Goal: Information Seeking & Learning: Check status

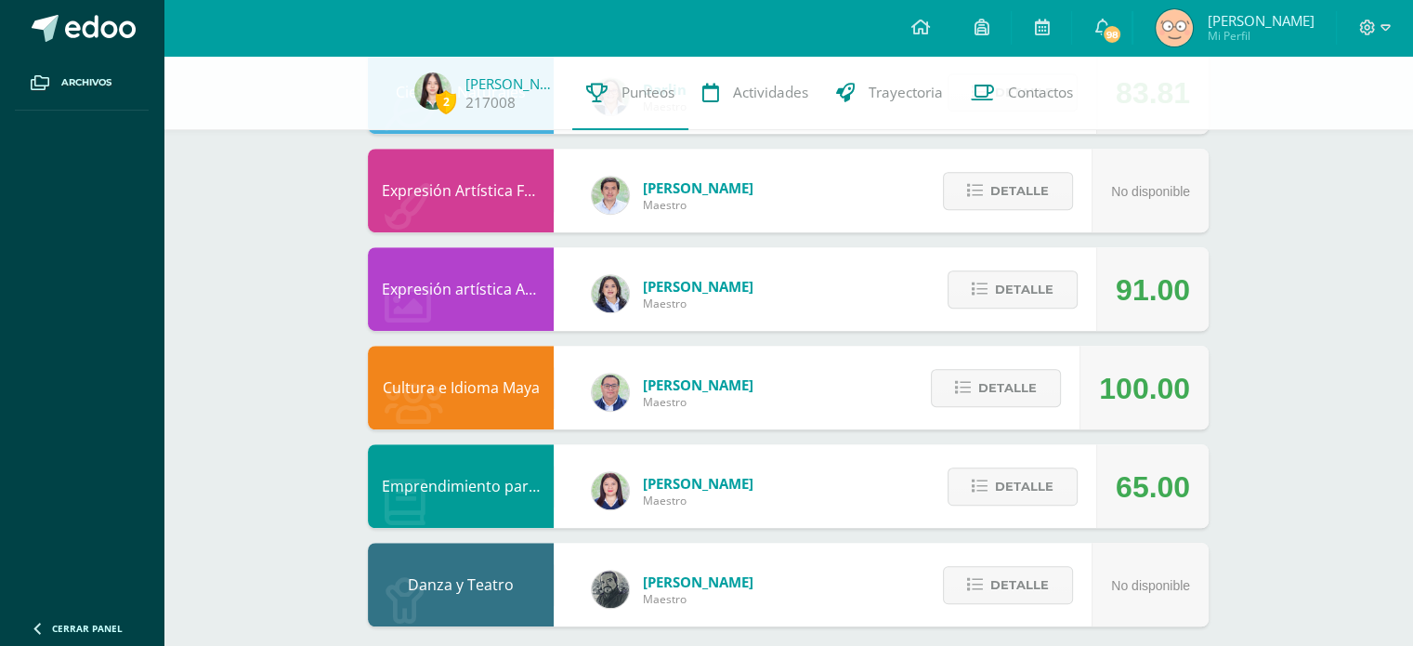
scroll to position [1147, 0]
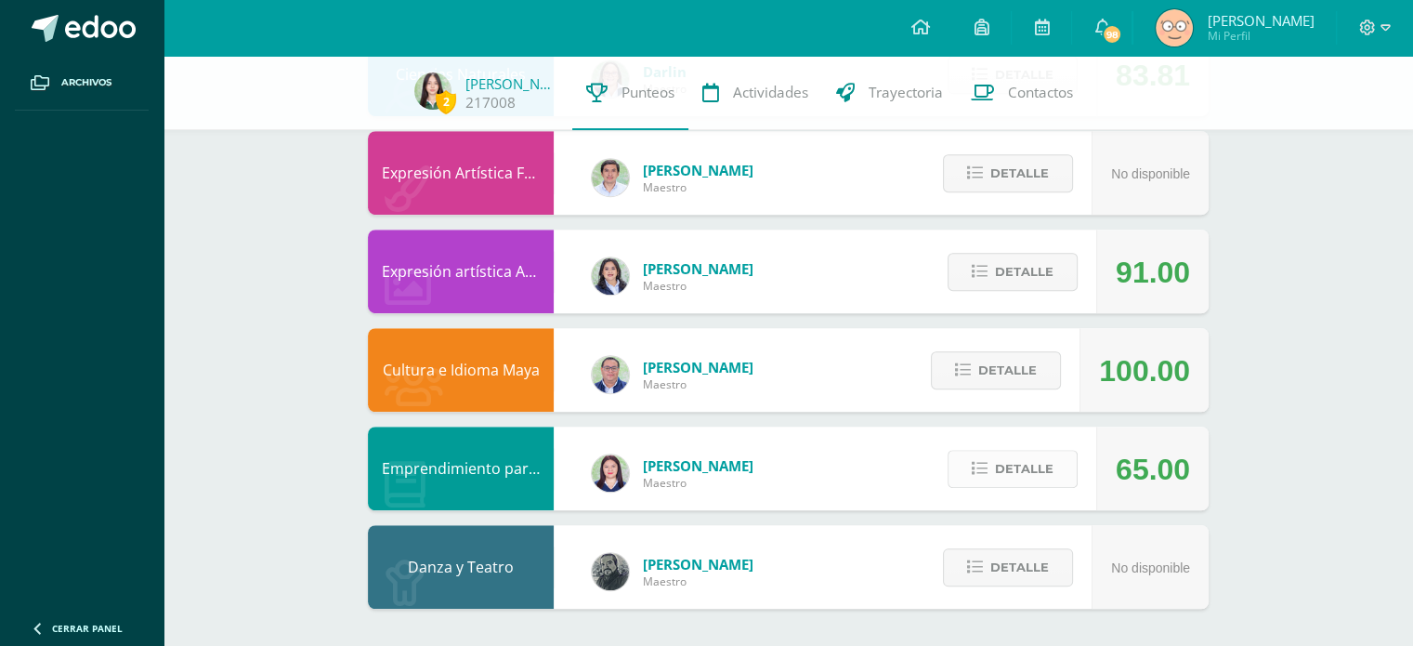
click at [1018, 455] on span "Detalle" at bounding box center [1024, 469] width 59 height 34
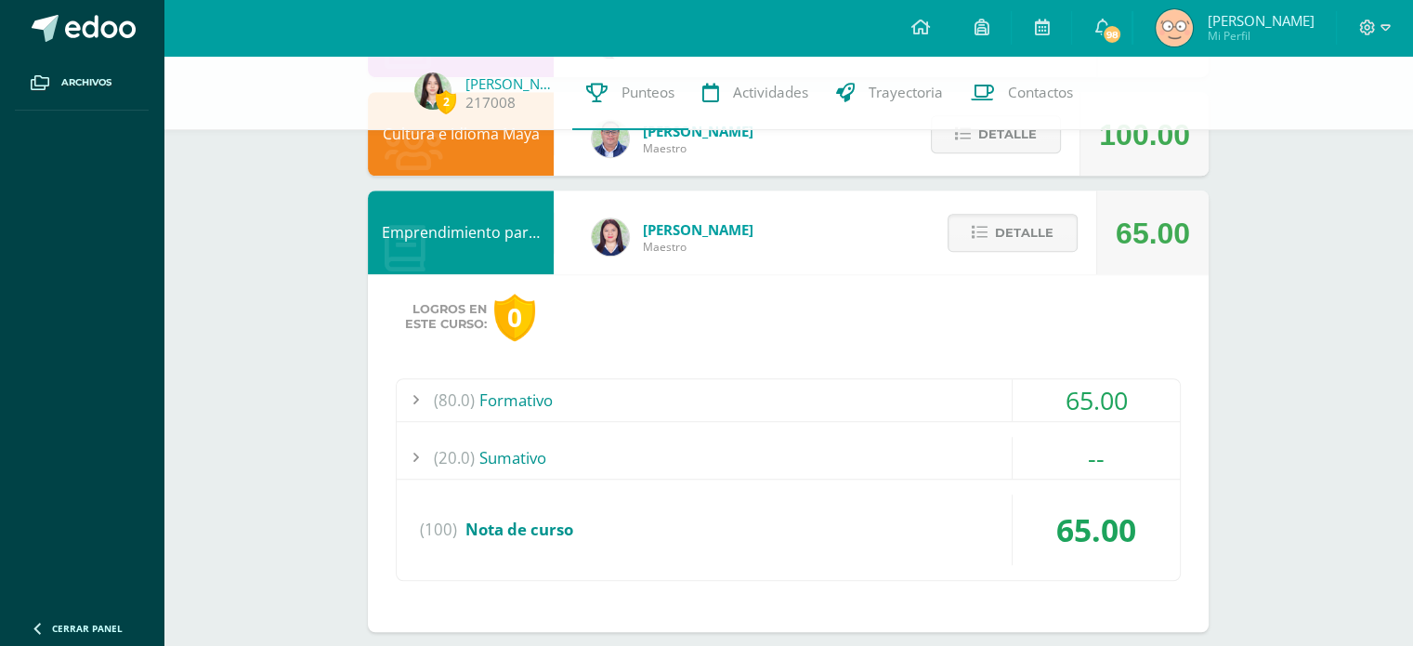
scroll to position [1386, 0]
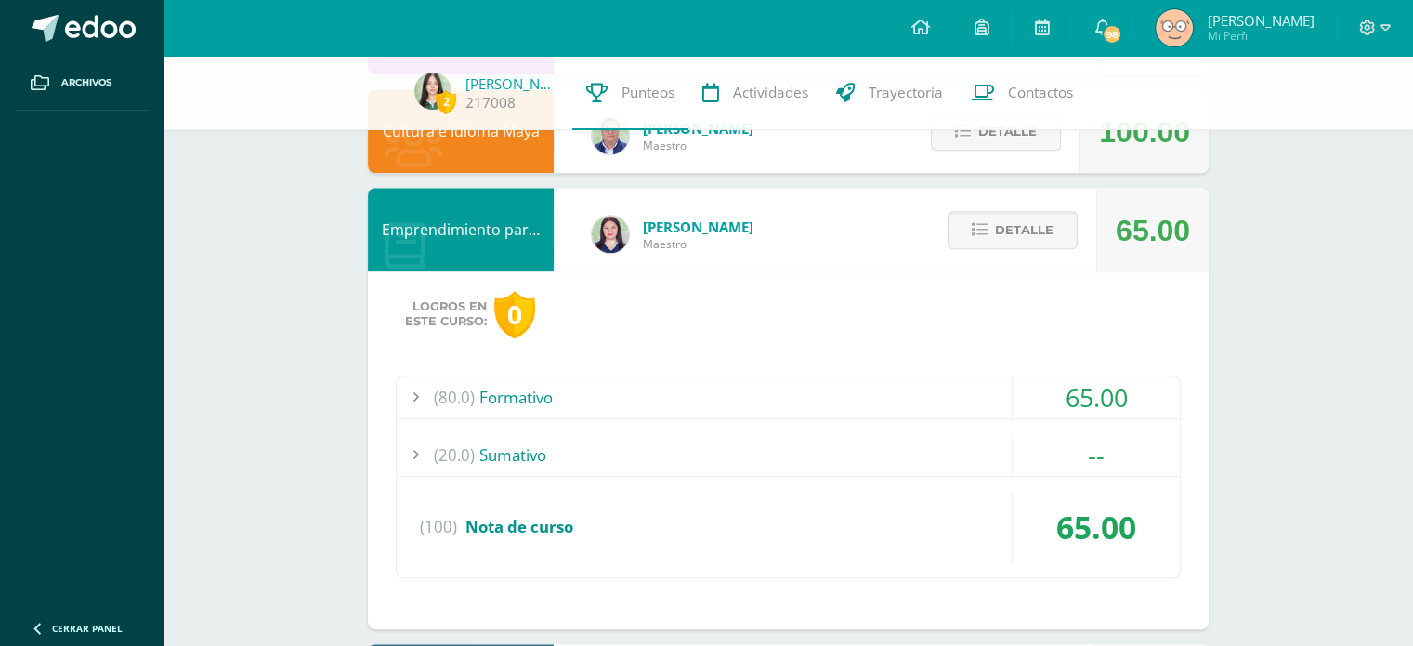
click at [867, 404] on div "(80.0) Formativo" at bounding box center [788, 397] width 783 height 42
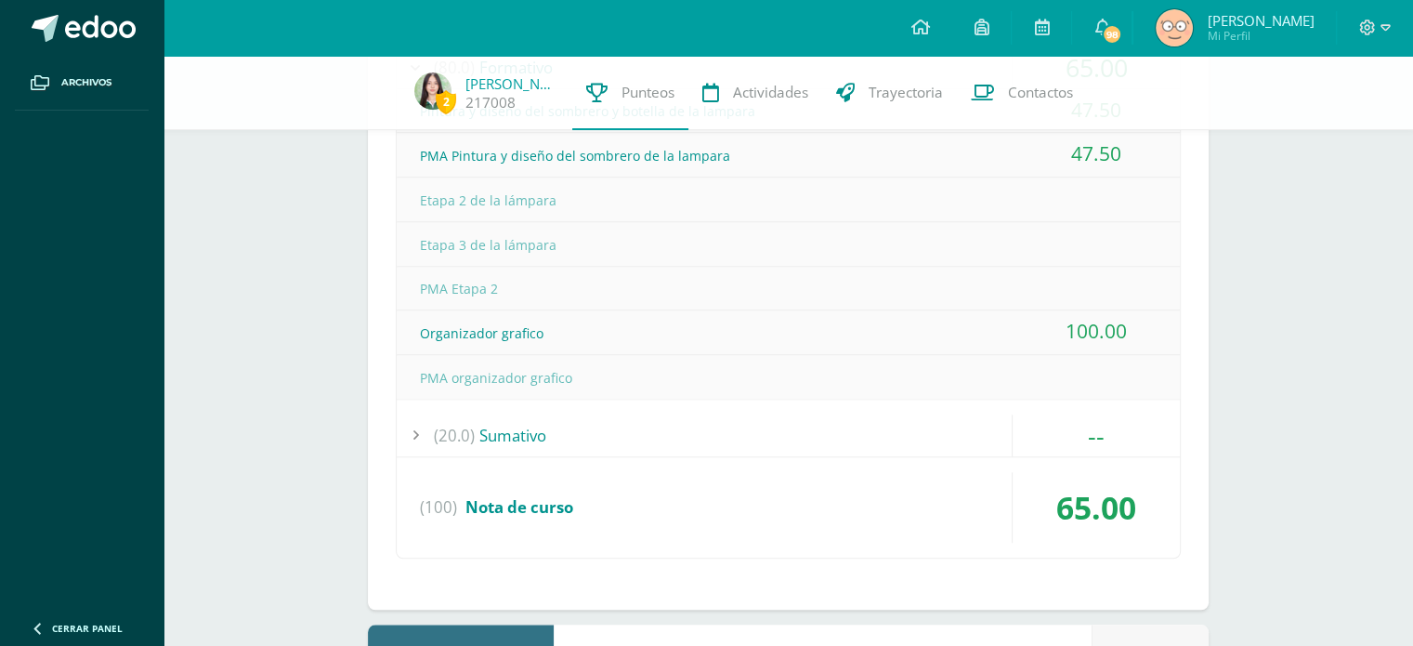
scroll to position [1797, 0]
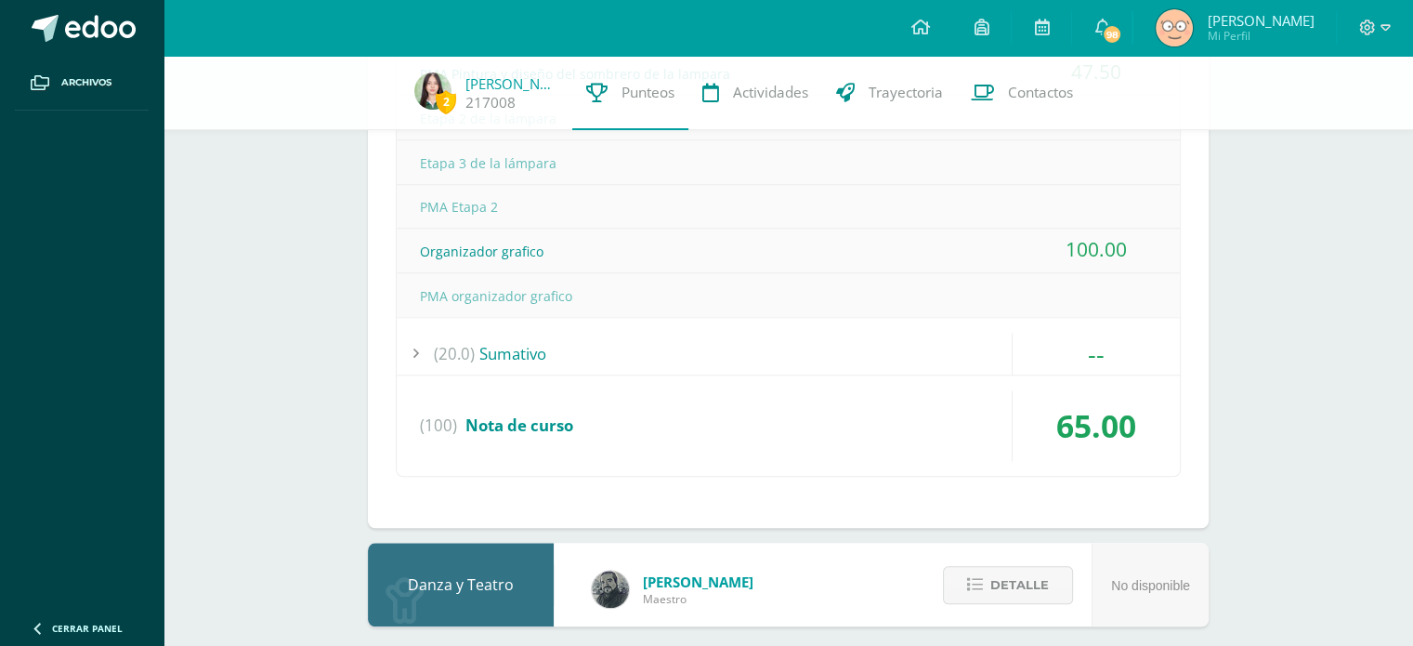
click at [866, 334] on div "(20.0) Sumativo" at bounding box center [788, 354] width 783 height 42
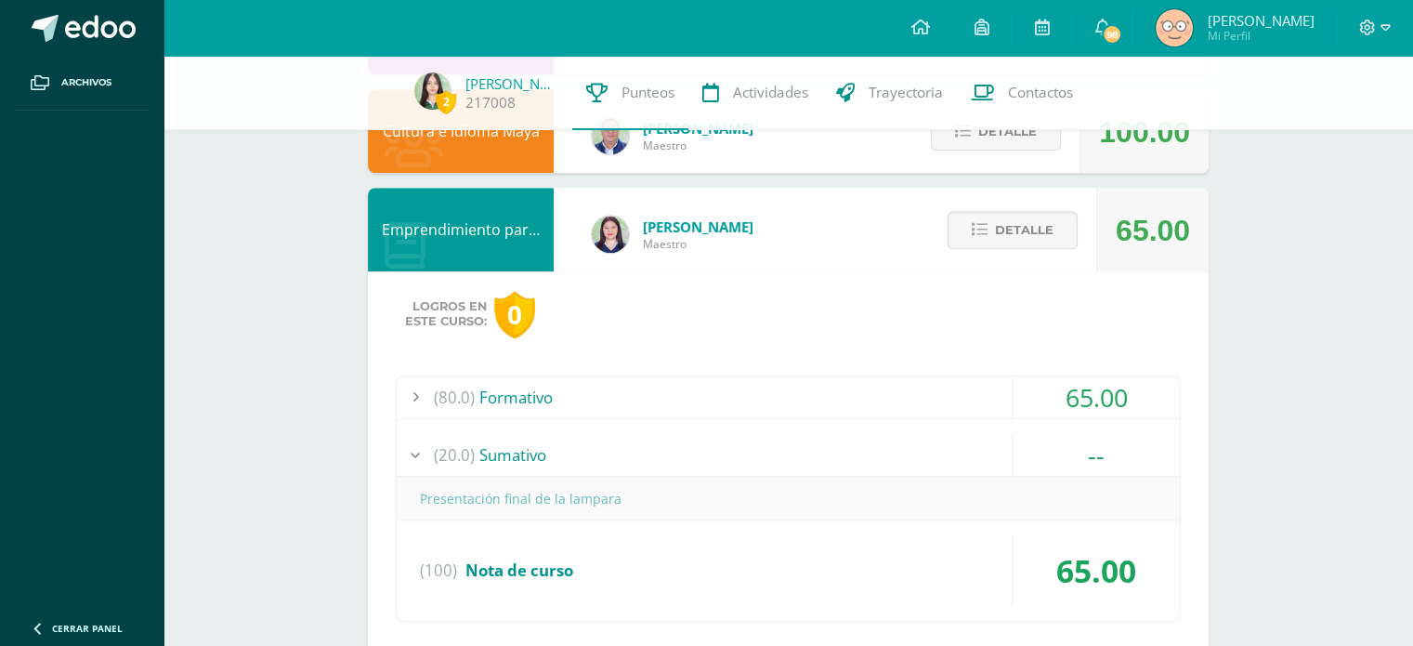
scroll to position [1386, 0]
click at [840, 400] on div "(80.0) Formativo" at bounding box center [788, 396] width 783 height 42
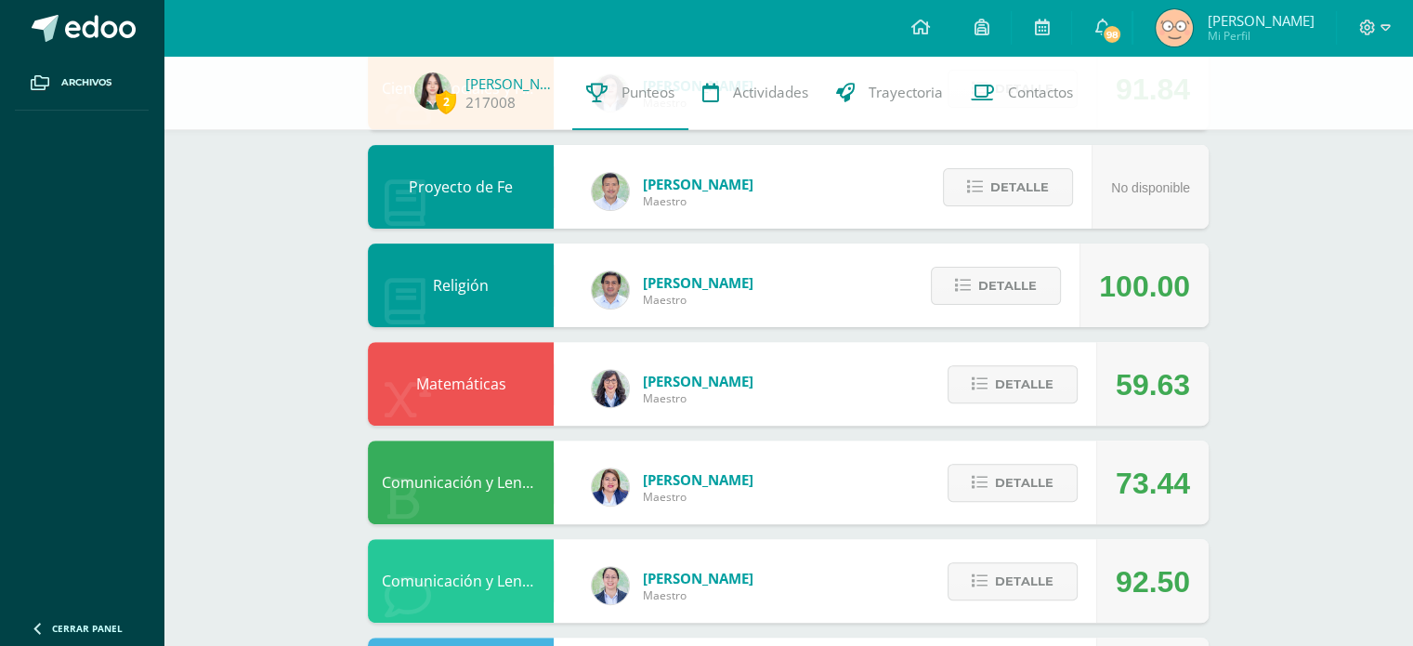
scroll to position [0, 0]
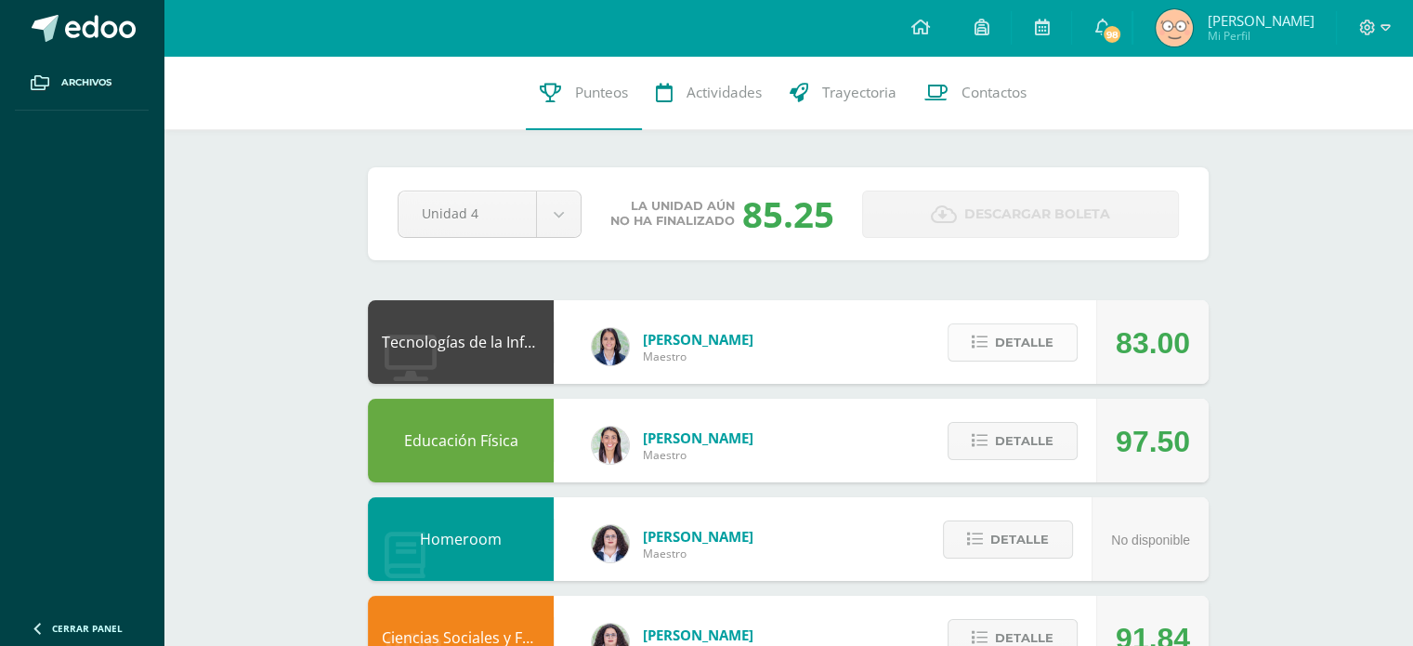
click at [971, 337] on button "Detalle" at bounding box center [1013, 342] width 130 height 38
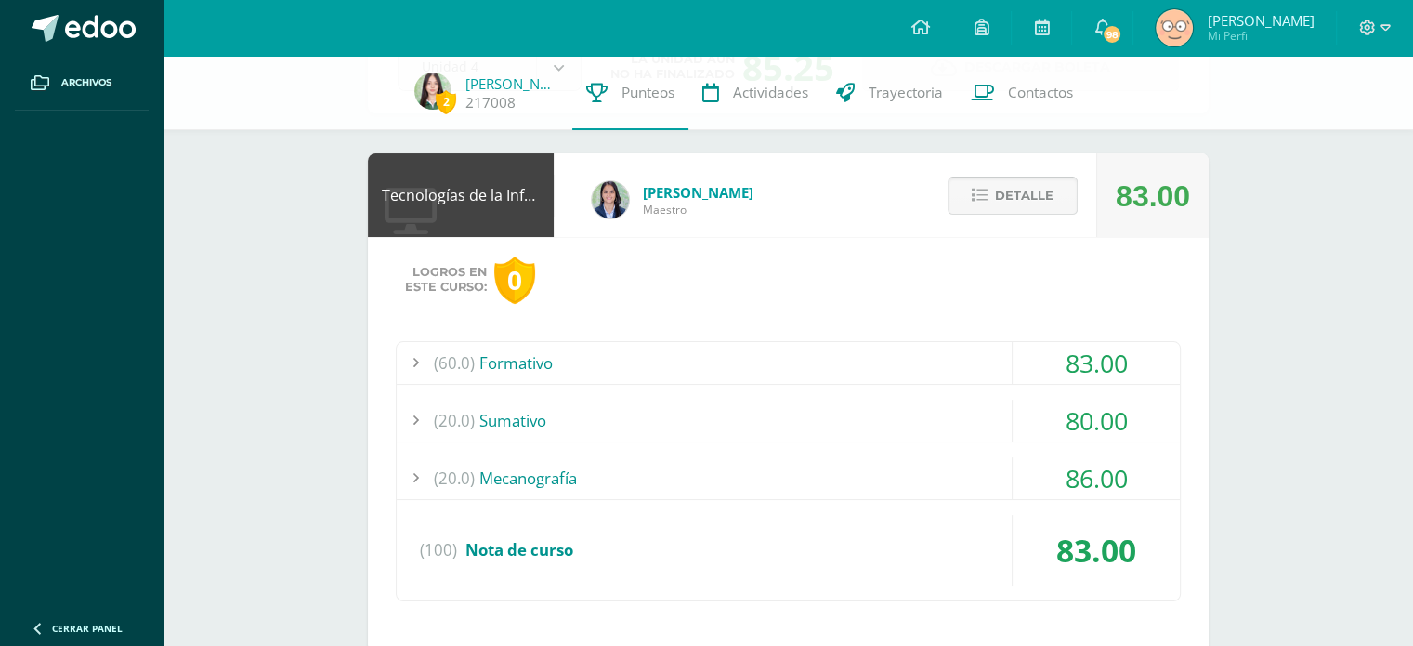
scroll to position [182, 0]
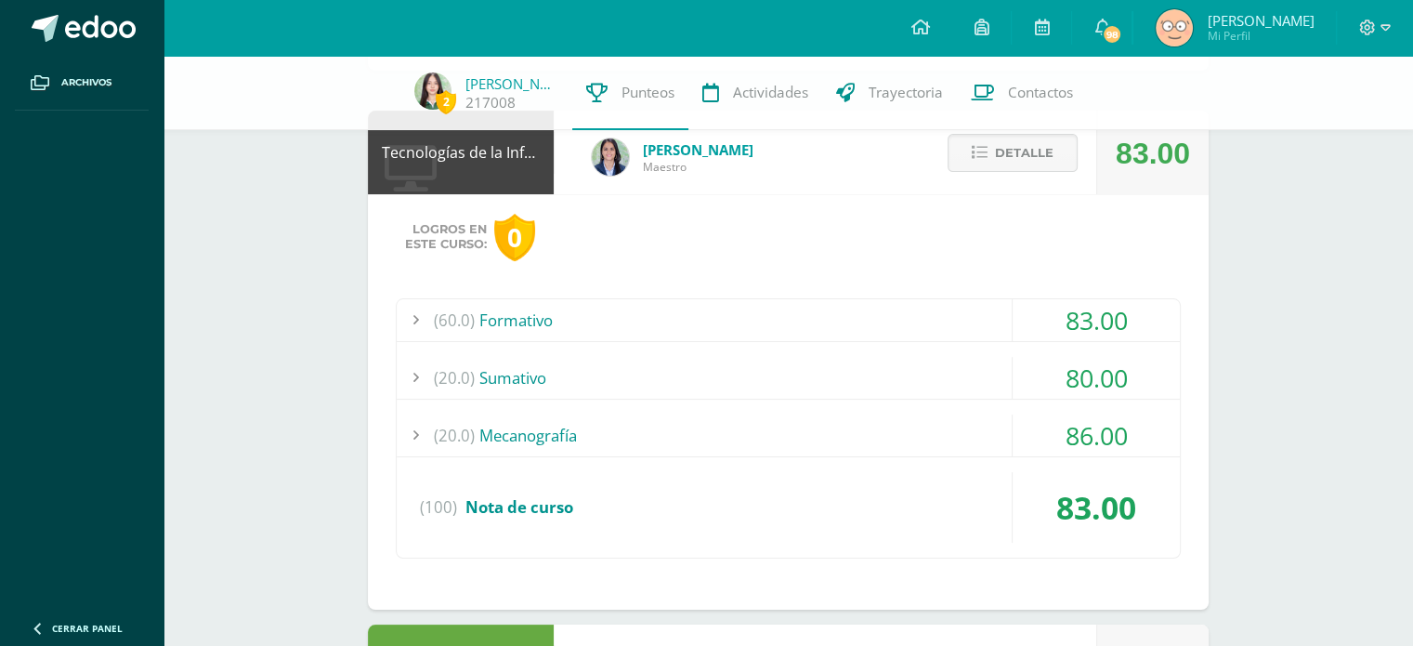
click at [952, 314] on div "(60.0) Formativo" at bounding box center [788, 320] width 783 height 42
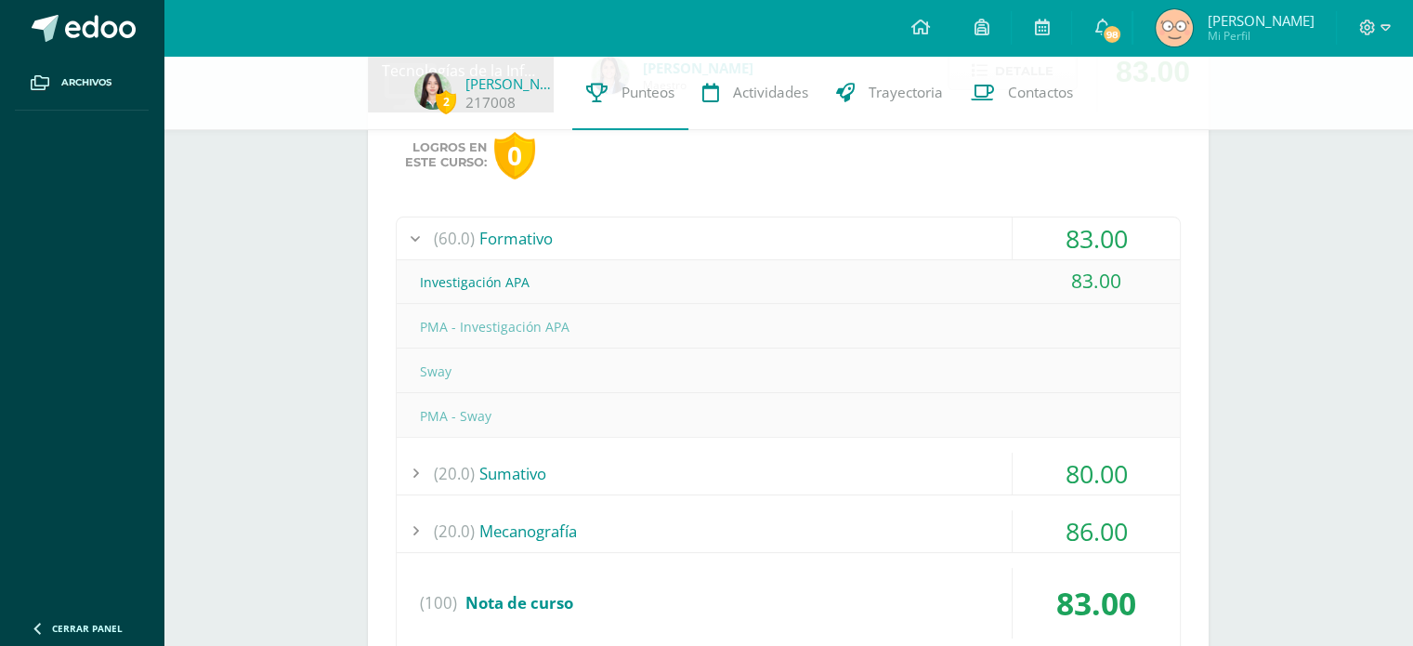
scroll to position [264, 0]
click at [879, 443] on div "(60.0) Formativo 83.00 Investigación APA 83.00" at bounding box center [788, 436] width 785 height 438
click at [873, 458] on div "(20.0) Sumativo" at bounding box center [788, 474] width 783 height 42
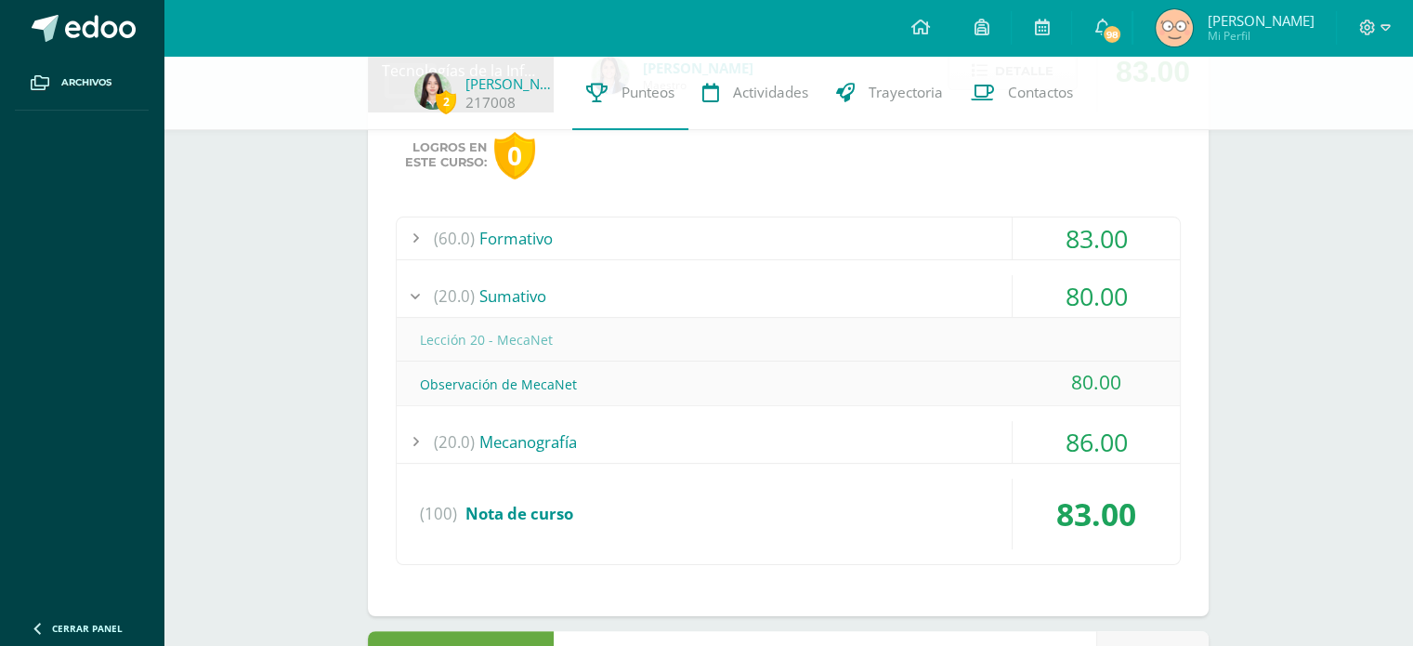
click at [855, 232] on div "(60.0) Formativo" at bounding box center [788, 238] width 783 height 42
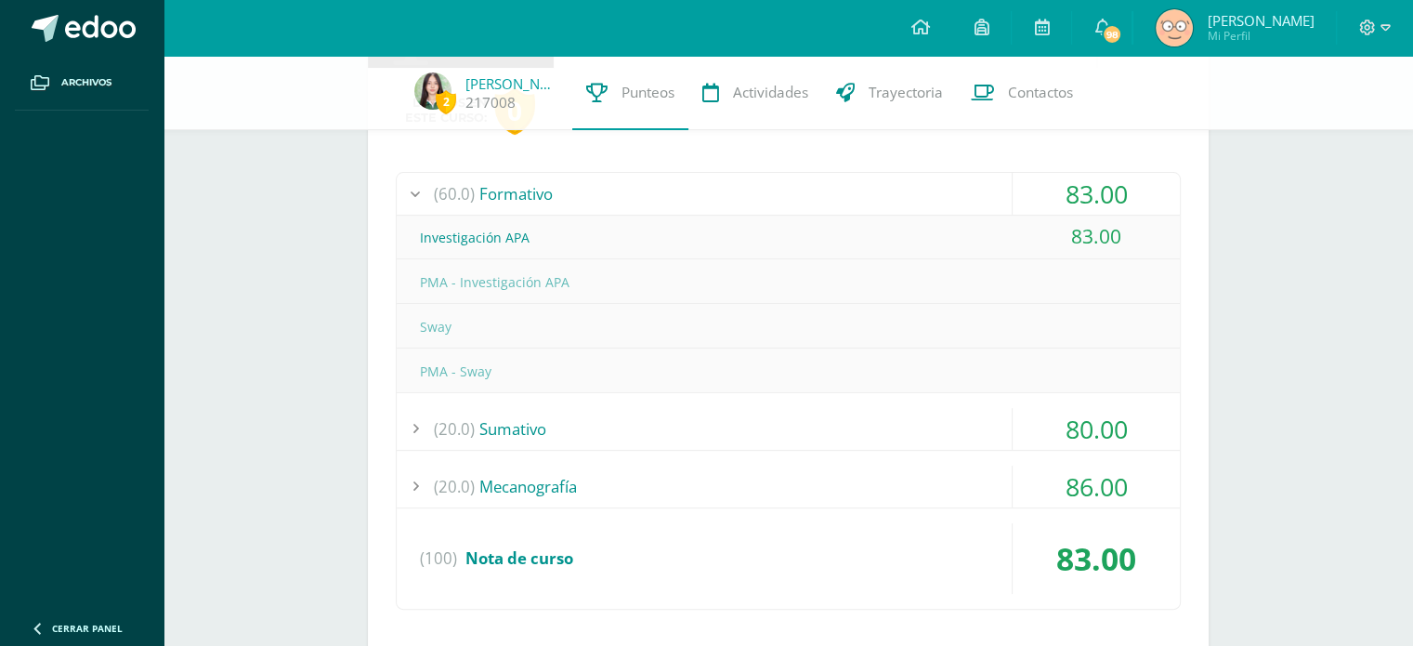
scroll to position [309, 0]
click at [775, 479] on div "(20.0) Mecanografía" at bounding box center [788, 487] width 783 height 42
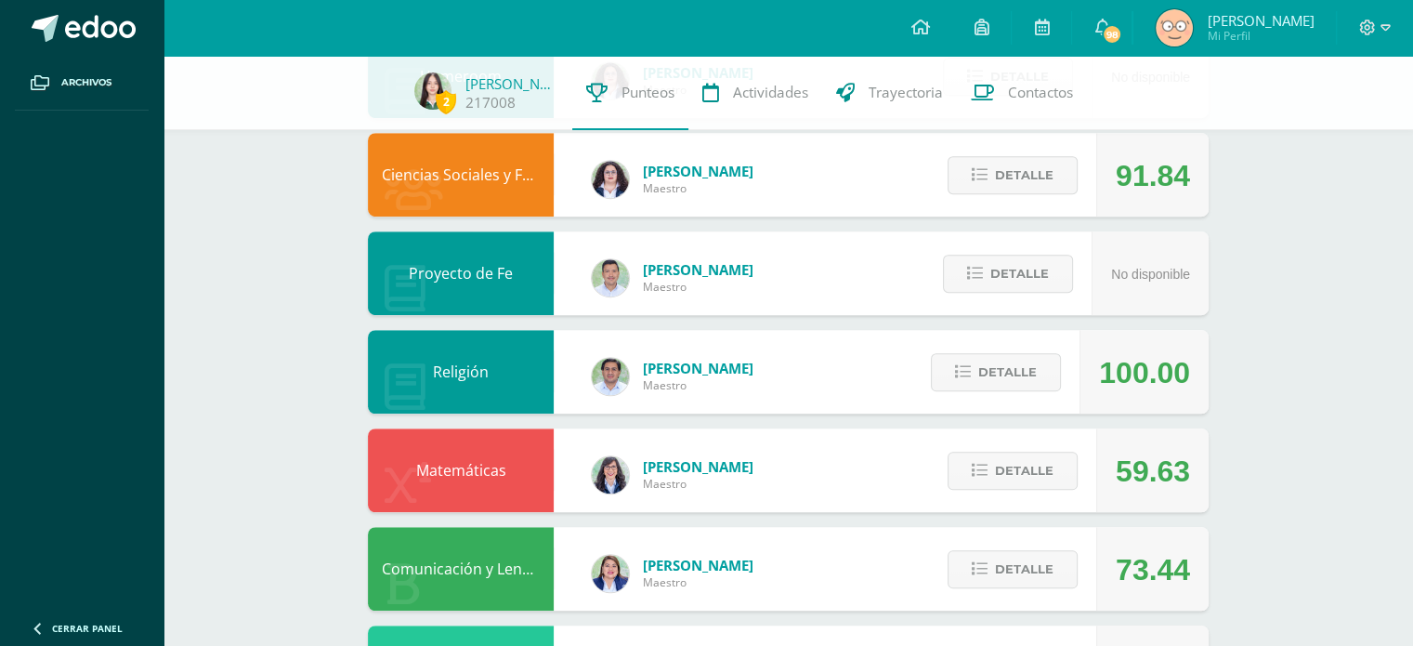
scroll to position [1245, 0]
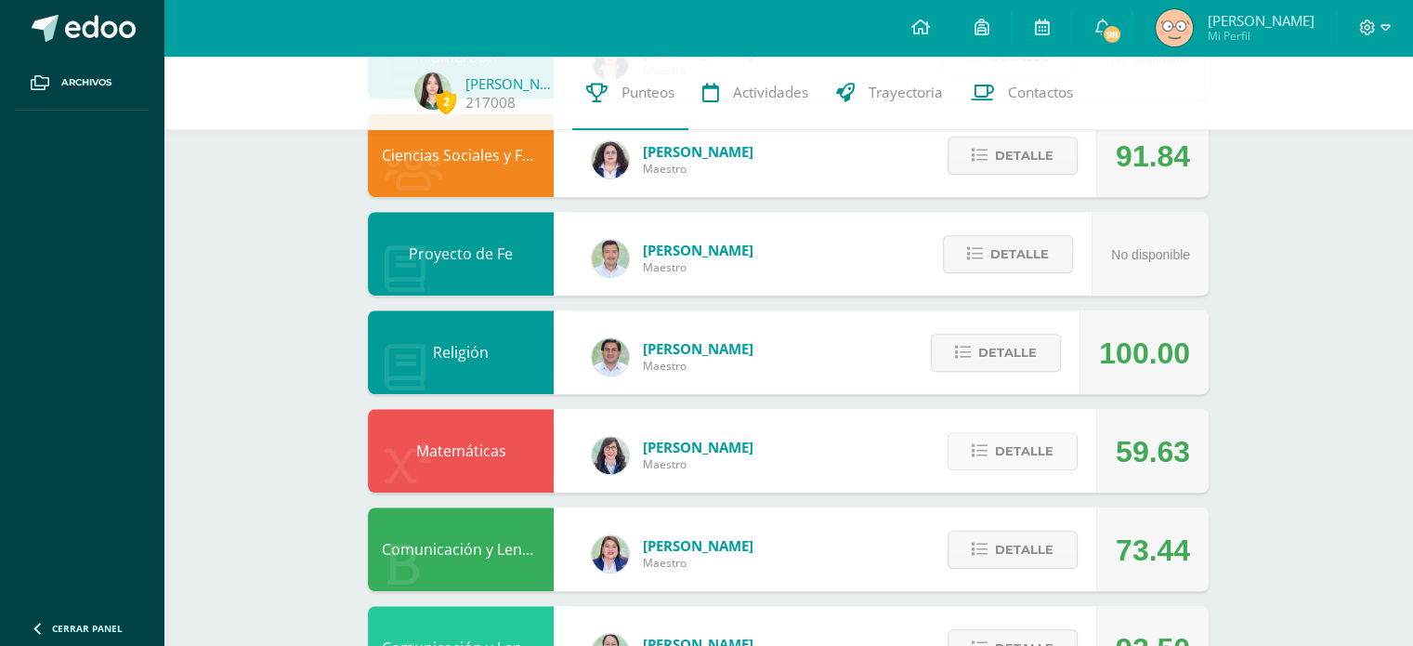
click at [976, 443] on icon at bounding box center [980, 451] width 16 height 16
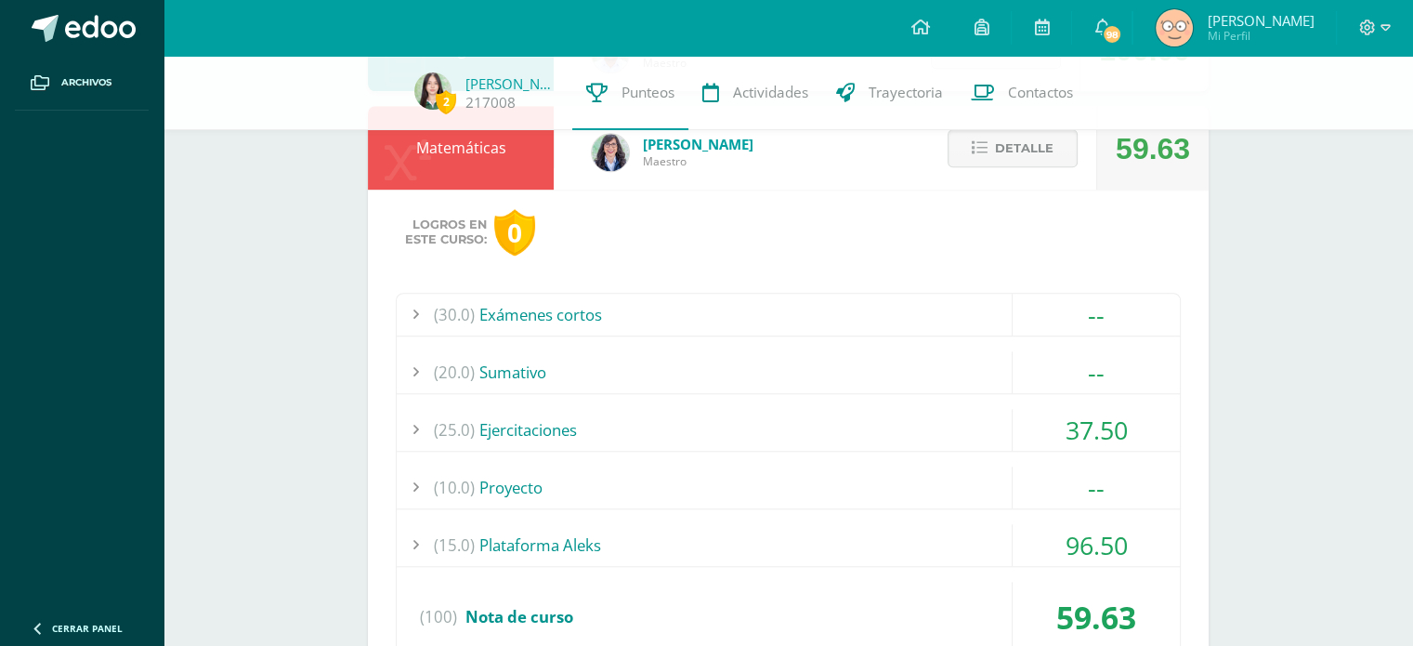
click at [989, 409] on div "(25.0) Ejercitaciones" at bounding box center [788, 430] width 783 height 42
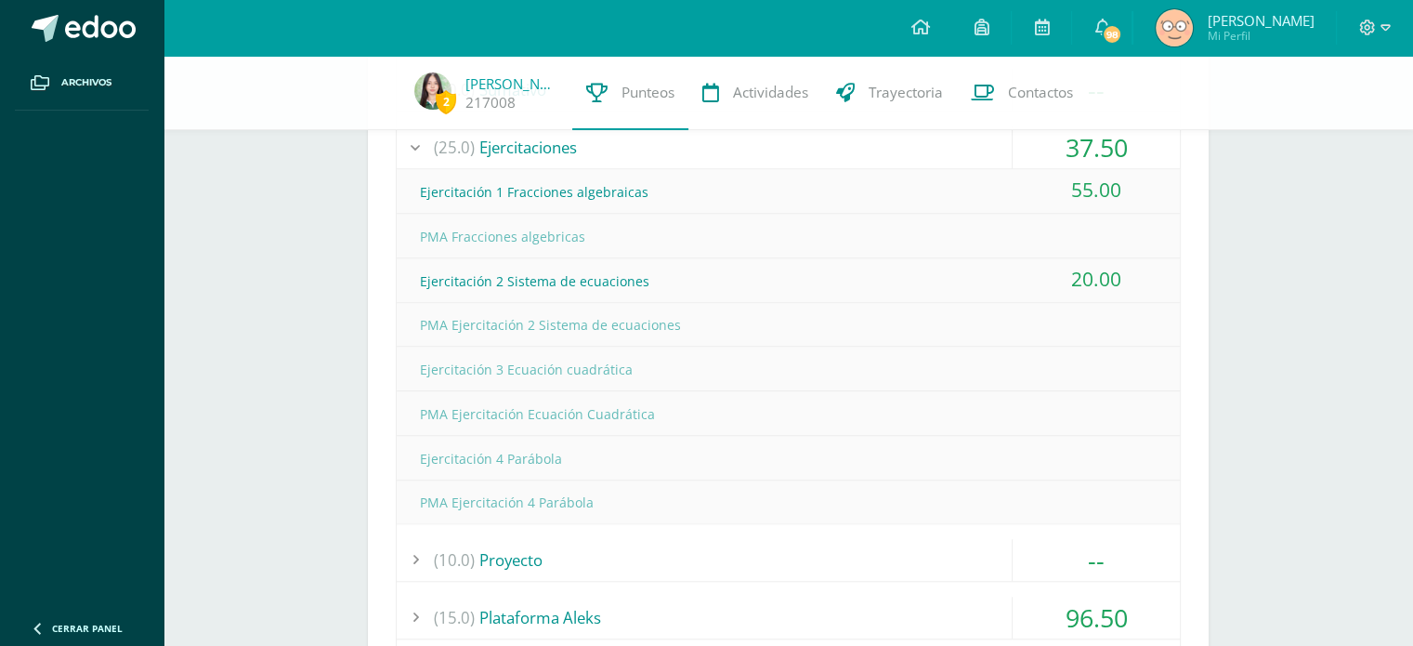
scroll to position [1475, 0]
click at [910, 553] on div "(10.0) Proyecto" at bounding box center [788, 561] width 783 height 42
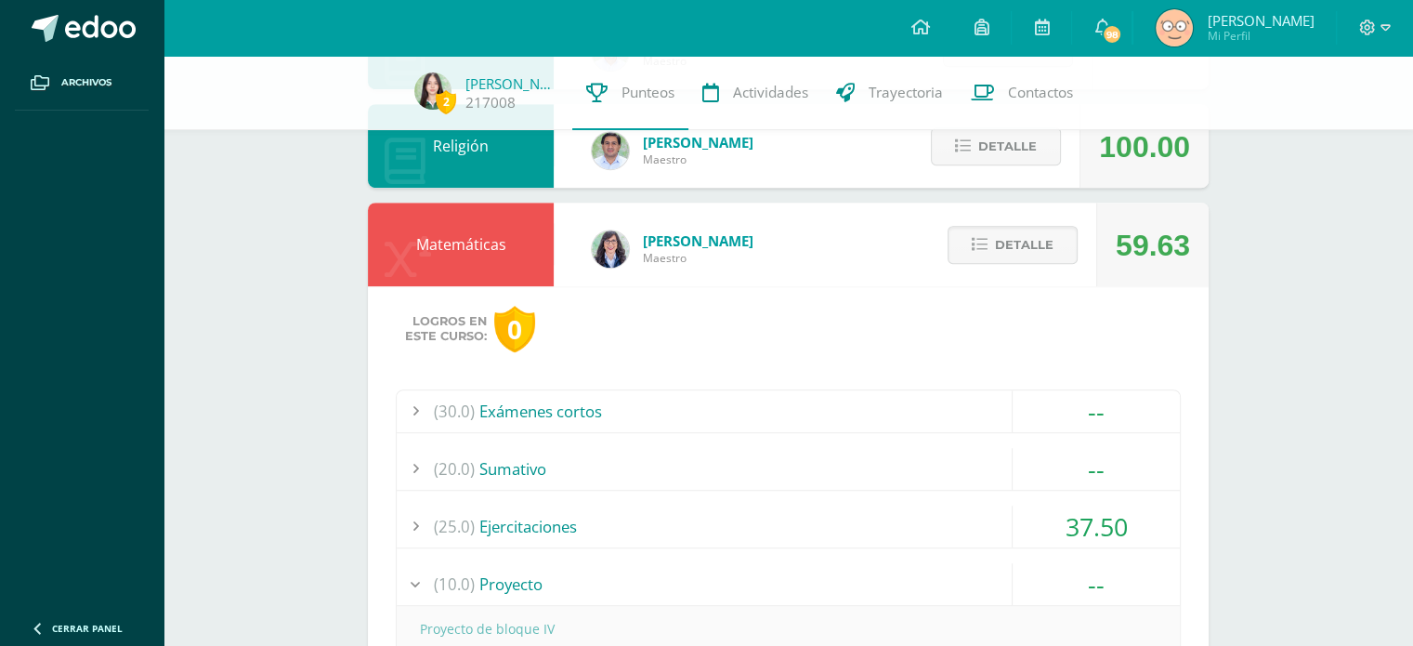
scroll to position [1091, 0]
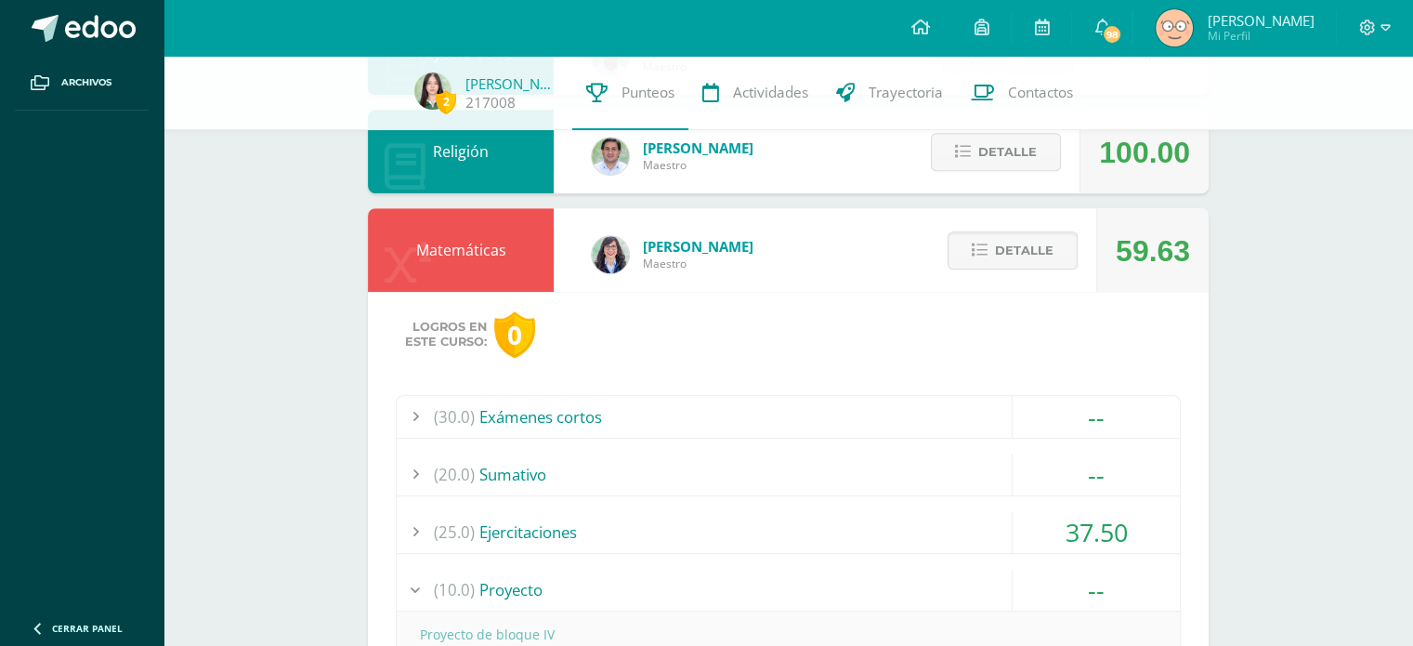
click at [978, 428] on div "(30.0) Exámenes cortos" at bounding box center [788, 417] width 783 height 42
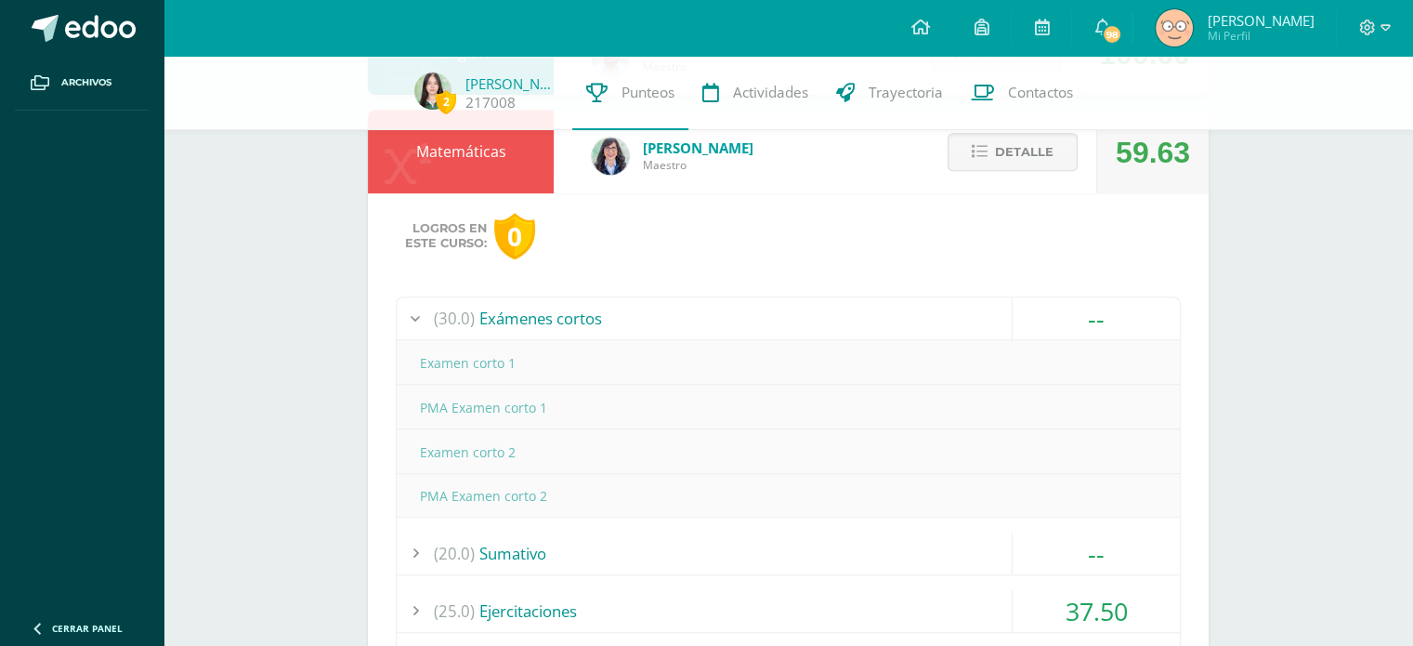
scroll to position [1229, 0]
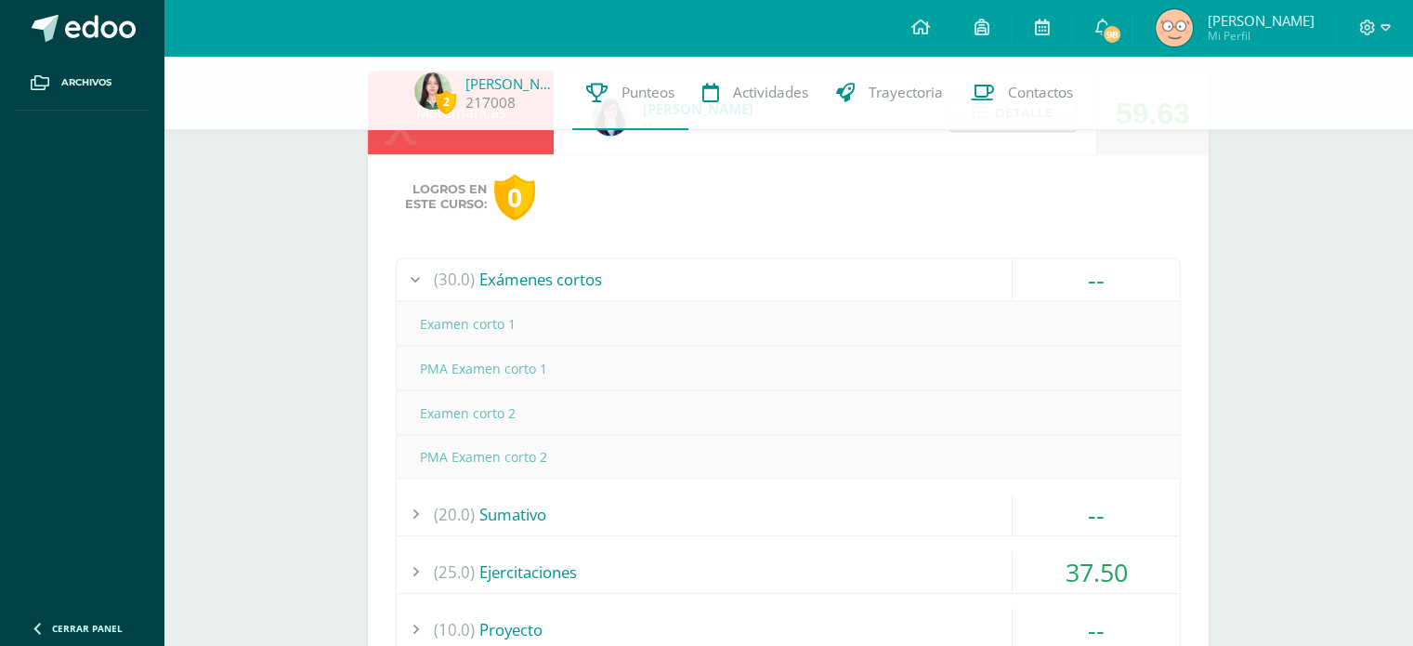
click at [877, 516] on div "(20.0) Sumativo" at bounding box center [788, 514] width 783 height 42
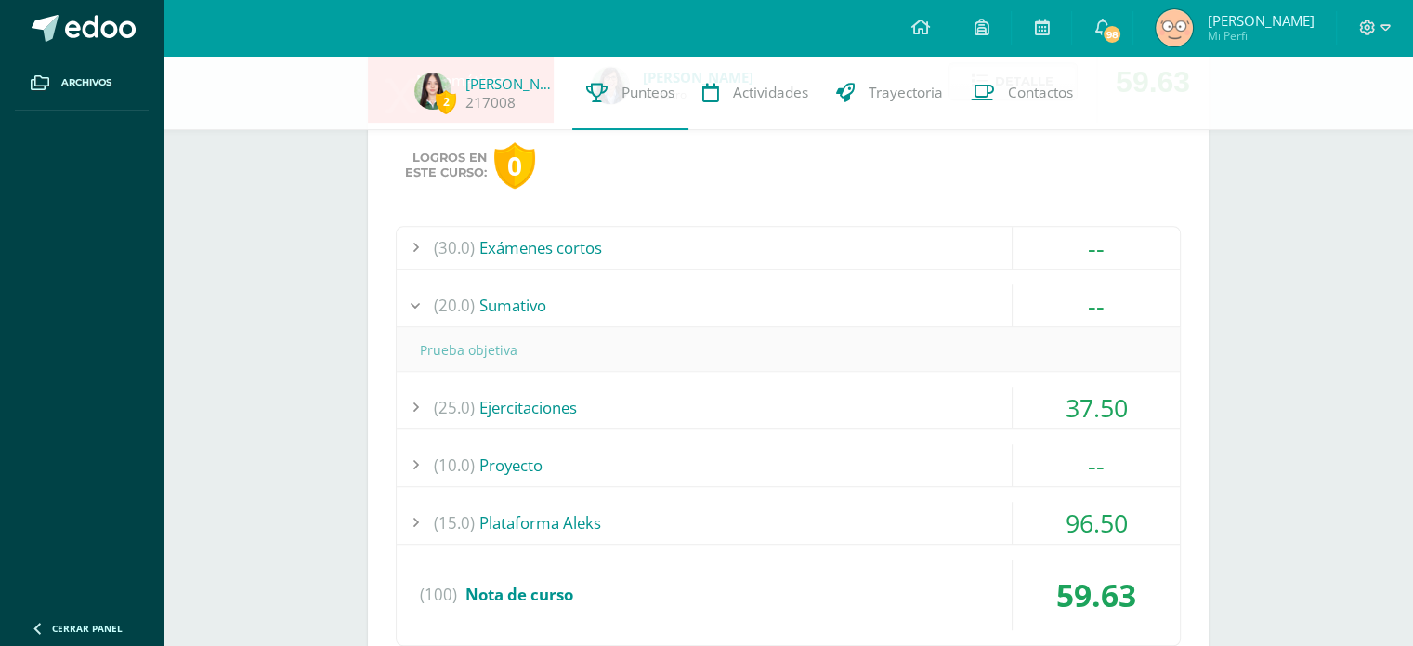
scroll to position [1262, 0]
